Goal: Entertainment & Leisure: Consume media (video, audio)

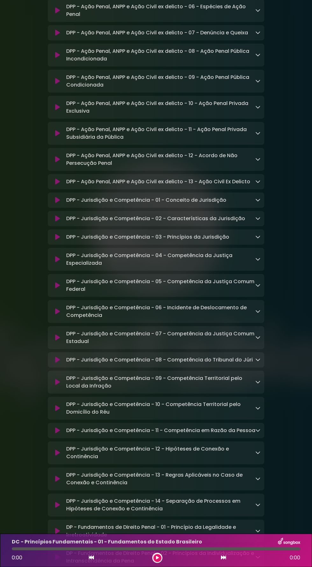
scroll to position [3659, 0]
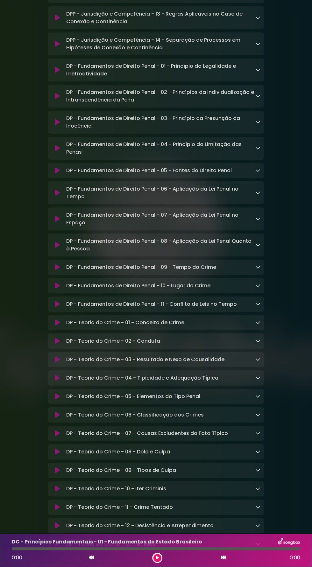
click at [116, 518] on div "DP - Teoria do Crime - 12 - Desistência e Arrependimento Loading Track..." at bounding box center [156, 525] width 216 height 15
click at [155, 557] on button at bounding box center [157, 558] width 8 height 8
click at [52, 375] on button at bounding box center [58, 378] width 12 height 6
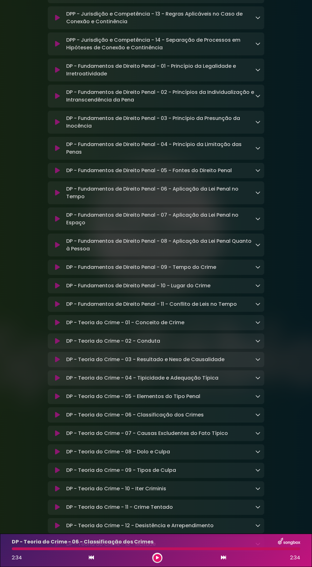
scroll to position [3617, 0]
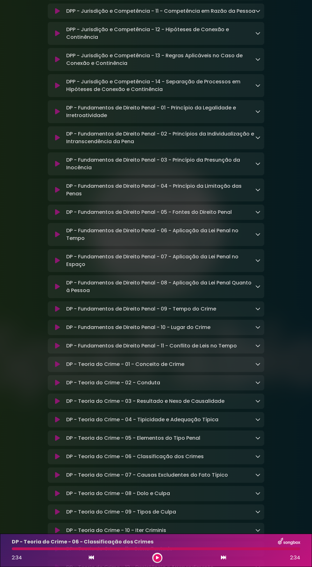
click at [155, 557] on button at bounding box center [157, 558] width 8 height 8
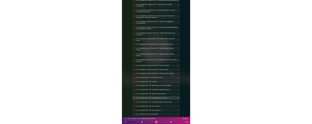
scroll to position [3660, 0]
